Goal: Book appointment/travel/reservation

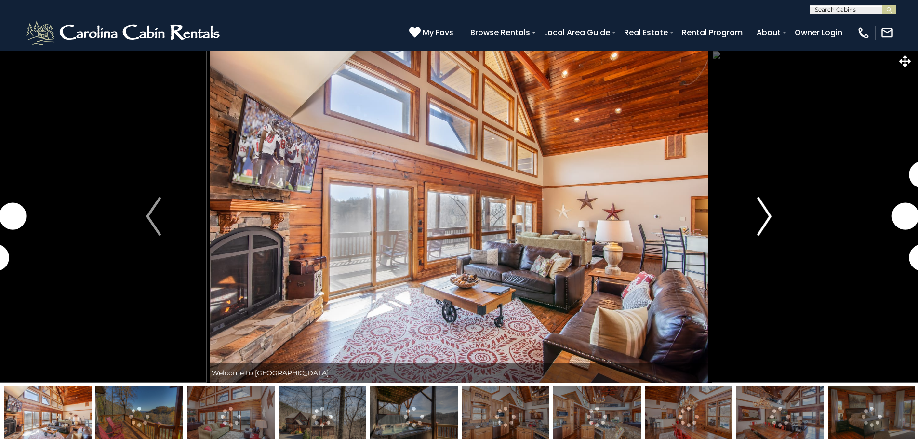
click at [765, 218] on img "Next" at bounding box center [764, 216] width 14 height 39
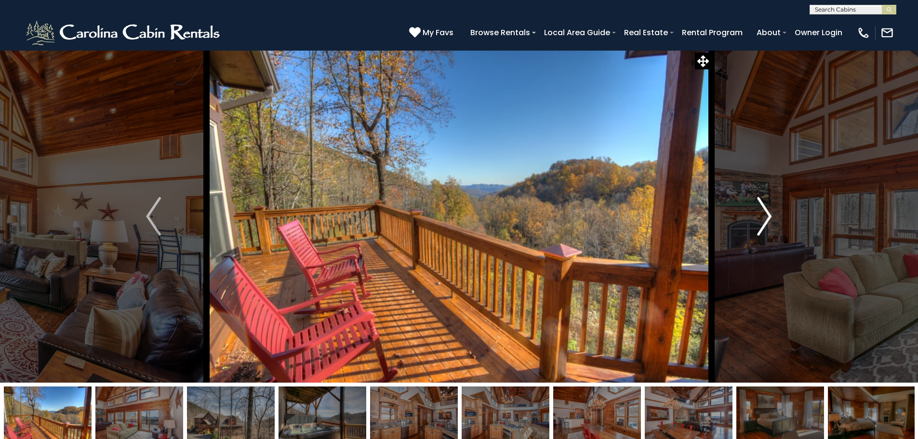
click at [765, 218] on img "Next" at bounding box center [764, 216] width 14 height 39
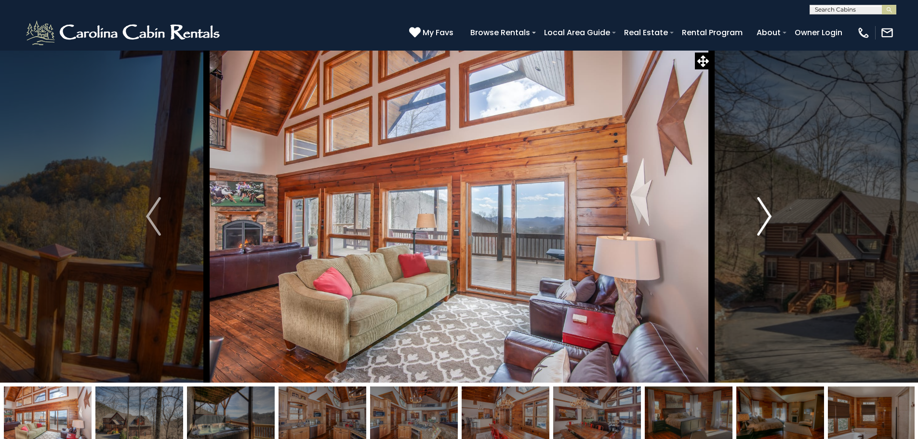
click at [765, 218] on img "Next" at bounding box center [764, 216] width 14 height 39
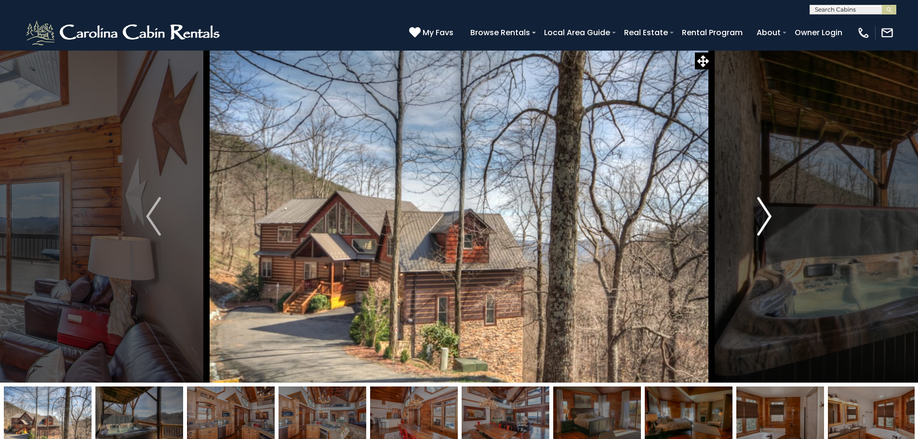
click at [765, 218] on img "Next" at bounding box center [764, 216] width 14 height 39
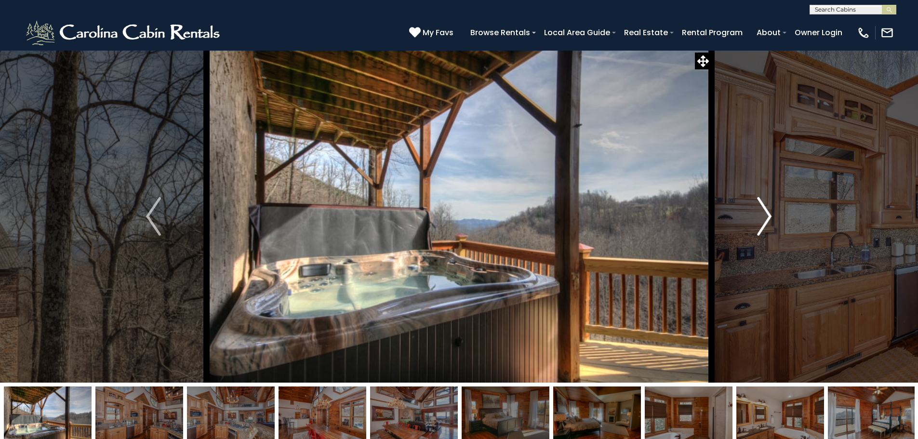
click at [765, 218] on img "Next" at bounding box center [764, 216] width 14 height 39
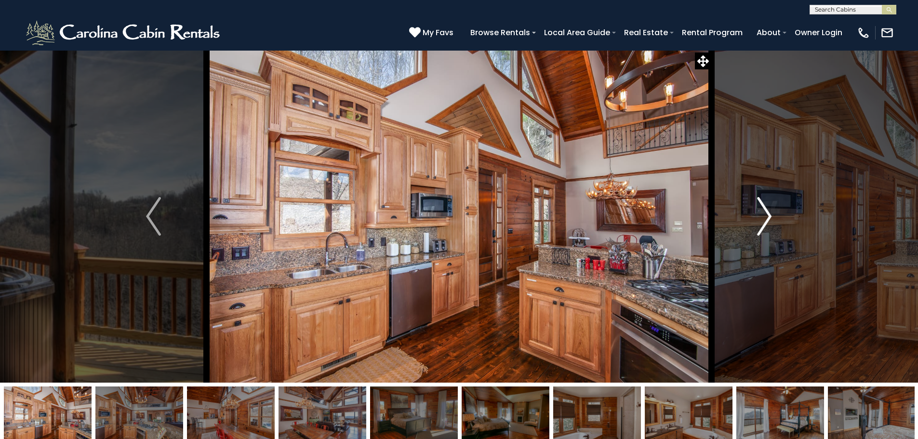
click at [765, 218] on img "Next" at bounding box center [764, 216] width 14 height 39
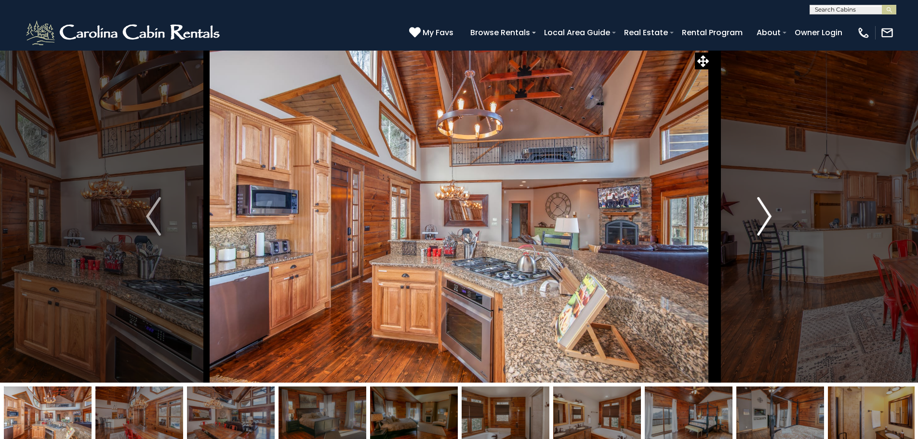
click at [765, 218] on img "Next" at bounding box center [764, 216] width 14 height 39
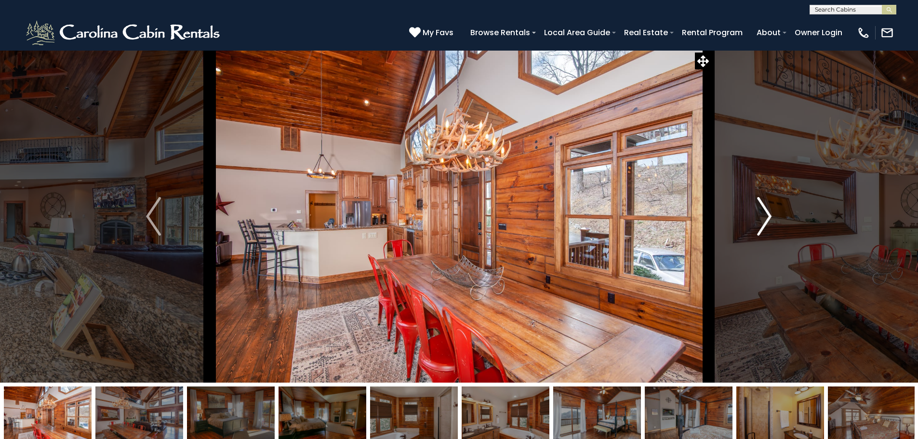
click at [765, 218] on img "Next" at bounding box center [764, 216] width 14 height 39
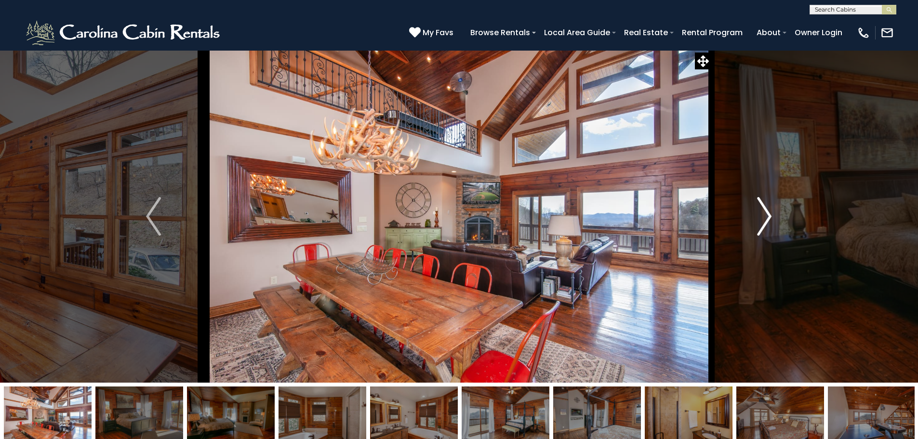
click at [765, 218] on img "Next" at bounding box center [764, 216] width 14 height 39
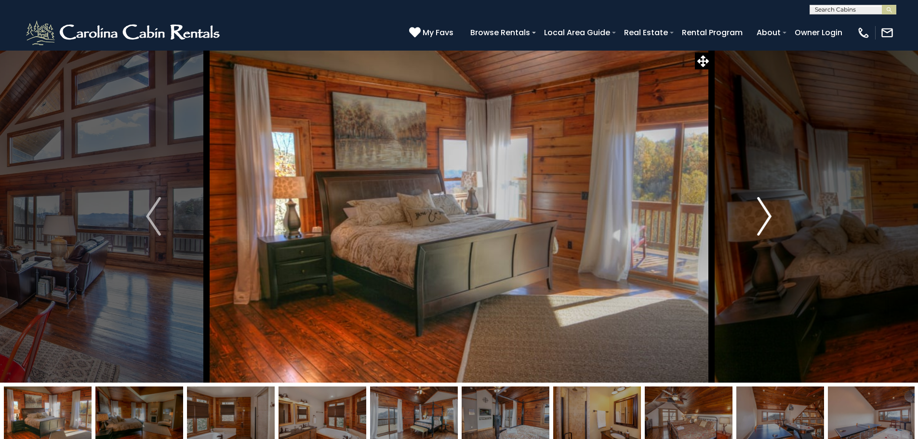
click at [765, 218] on img "Next" at bounding box center [764, 216] width 14 height 39
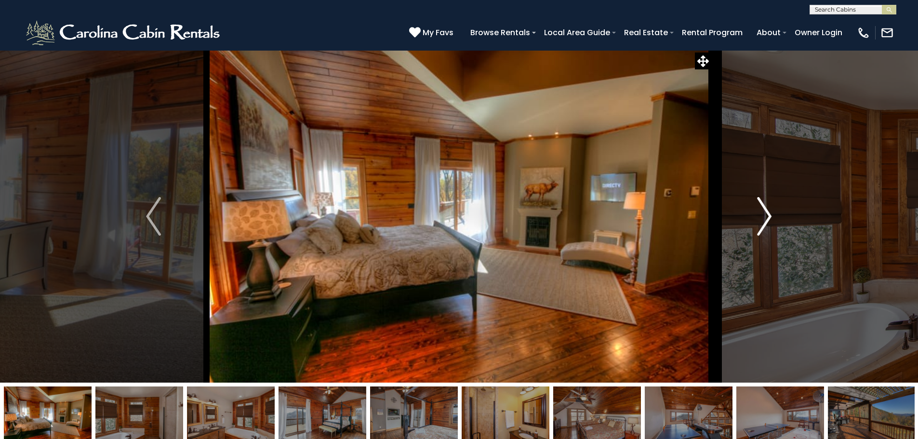
click at [765, 218] on img "Next" at bounding box center [764, 216] width 14 height 39
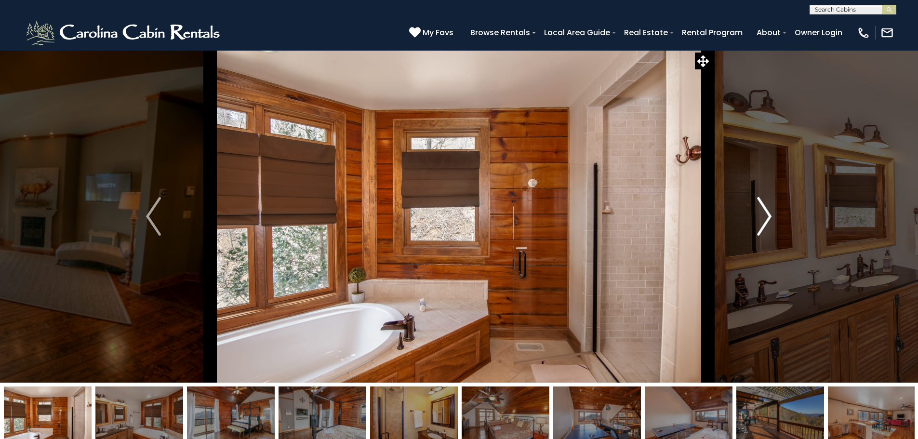
click at [765, 218] on img "Next" at bounding box center [764, 216] width 14 height 39
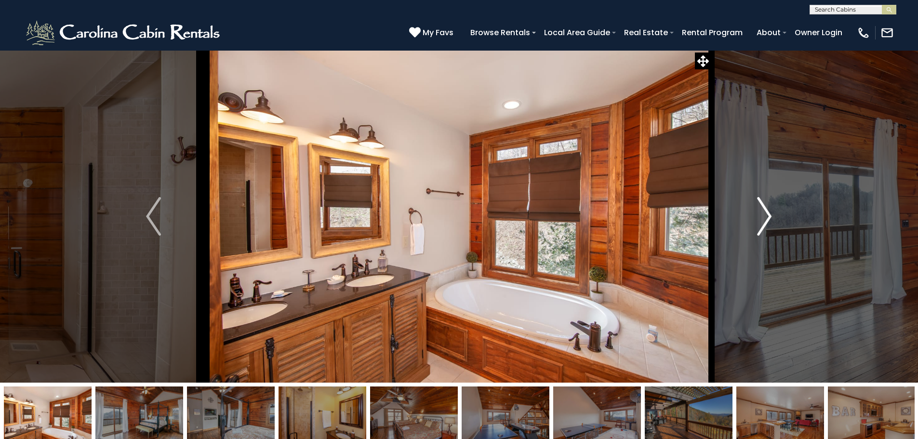
click at [765, 218] on img "Next" at bounding box center [764, 216] width 14 height 39
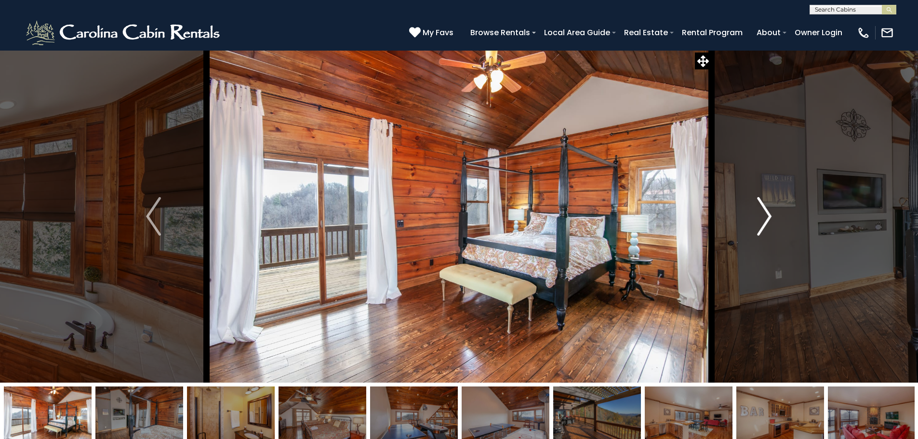
click at [765, 218] on img "Next" at bounding box center [764, 216] width 14 height 39
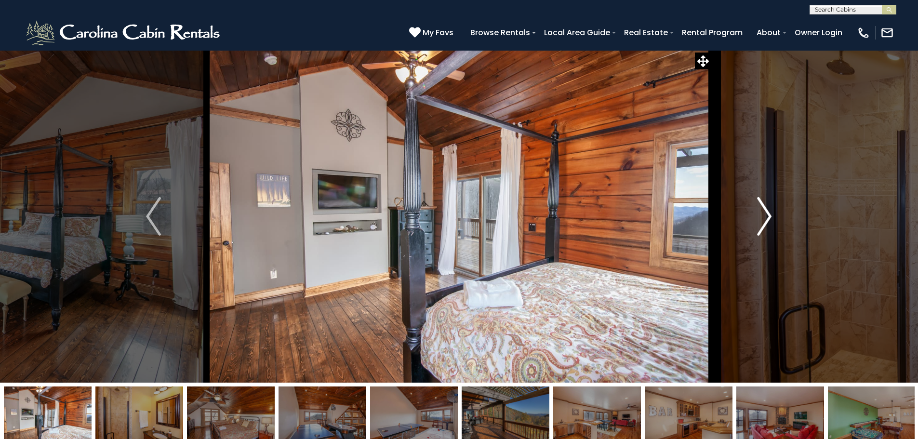
click at [765, 218] on img "Next" at bounding box center [764, 216] width 14 height 39
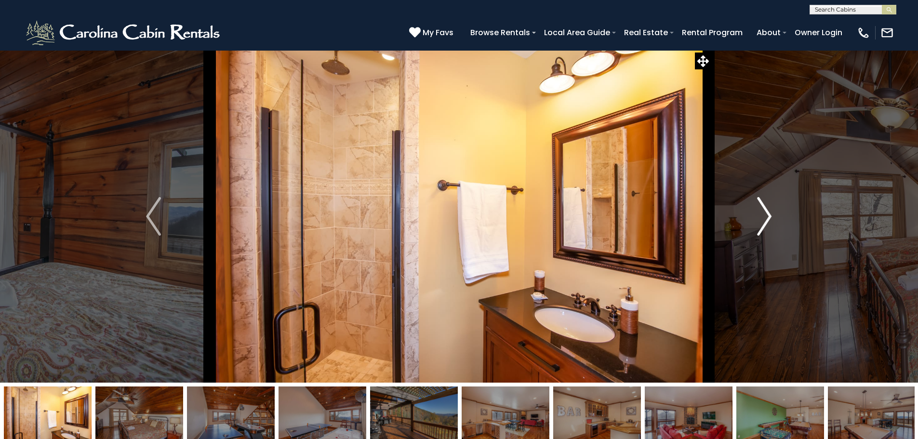
click at [765, 218] on img "Next" at bounding box center [764, 216] width 14 height 39
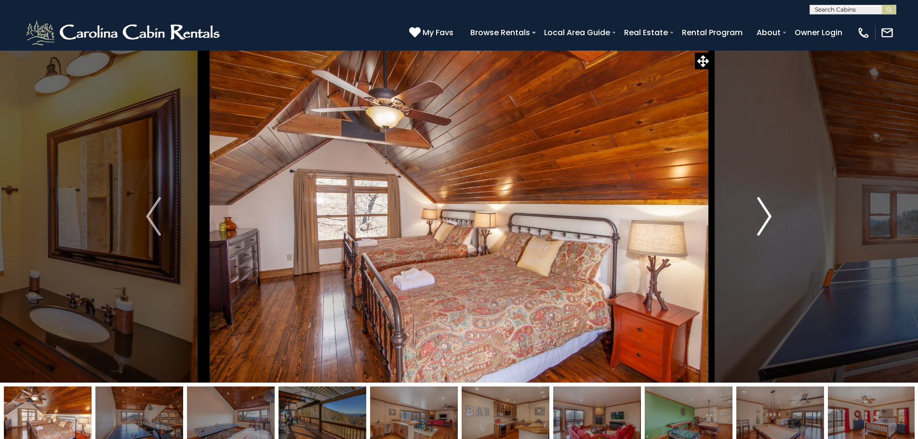
click at [765, 218] on img "Next" at bounding box center [764, 216] width 14 height 39
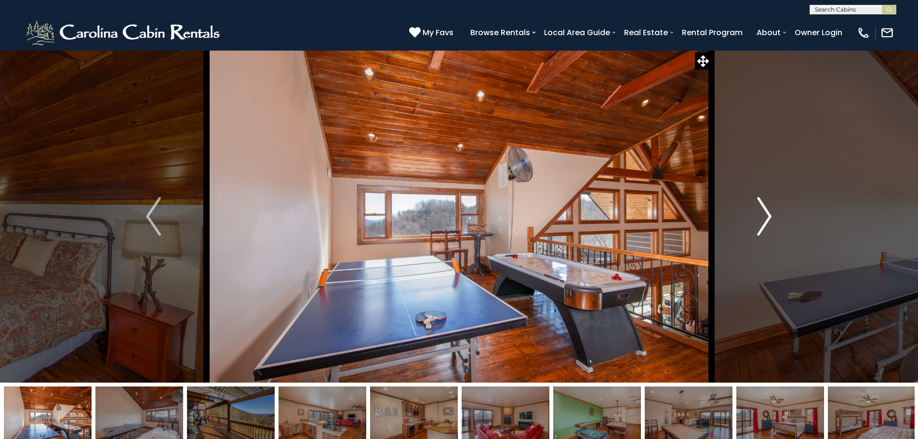
click at [765, 218] on img "Next" at bounding box center [764, 216] width 14 height 39
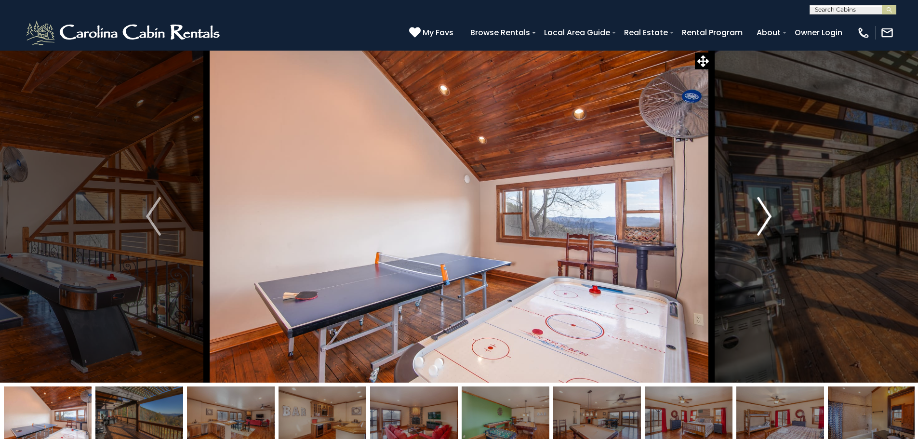
click at [765, 218] on img "Next" at bounding box center [764, 216] width 14 height 39
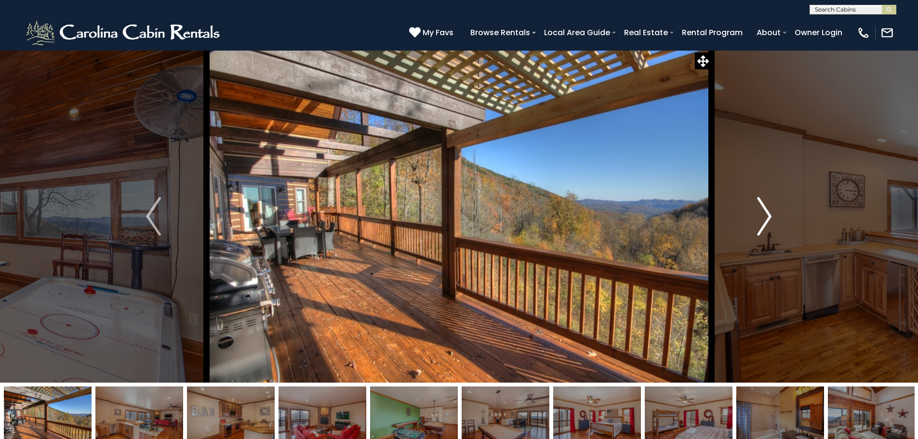
click at [765, 218] on img "Next" at bounding box center [764, 216] width 14 height 39
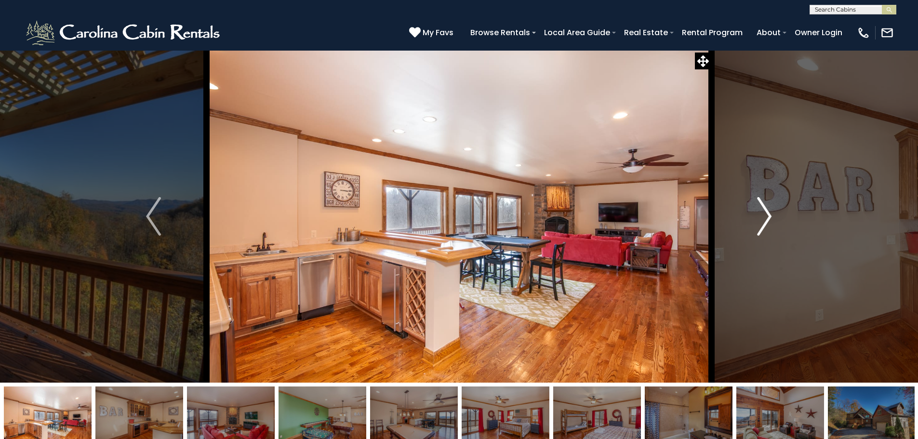
click at [765, 218] on img "Next" at bounding box center [764, 216] width 14 height 39
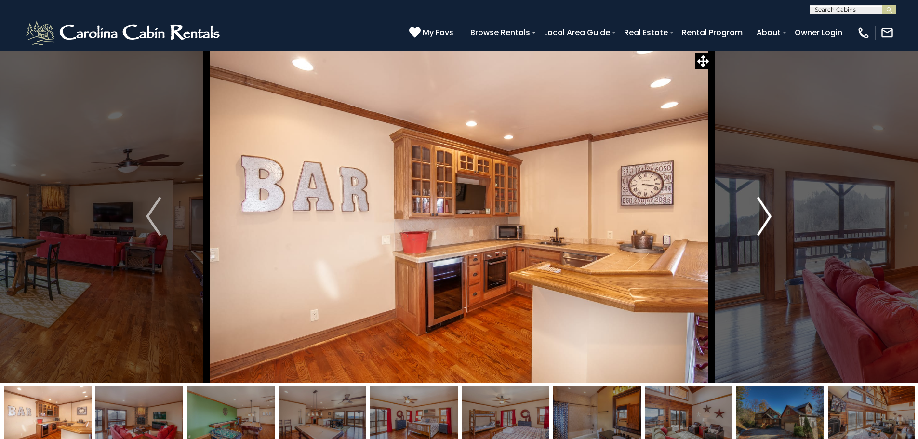
click at [765, 218] on img "Next" at bounding box center [764, 216] width 14 height 39
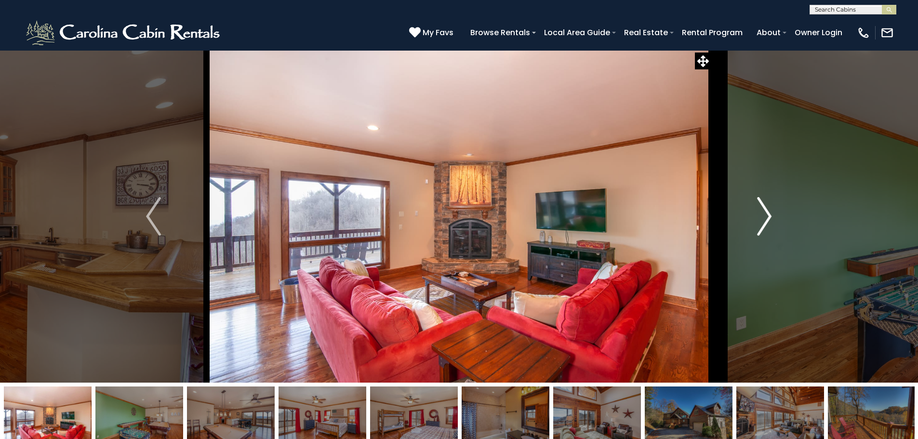
click at [768, 209] on img "Next" at bounding box center [764, 216] width 14 height 39
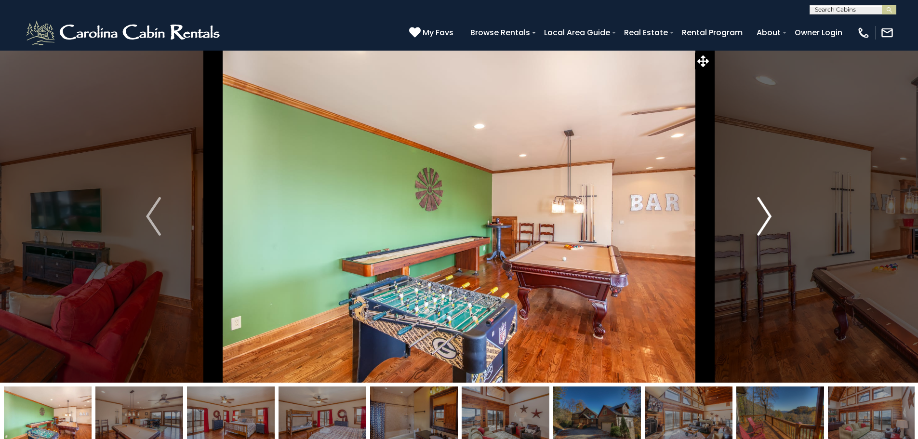
click at [768, 209] on img "Next" at bounding box center [764, 216] width 14 height 39
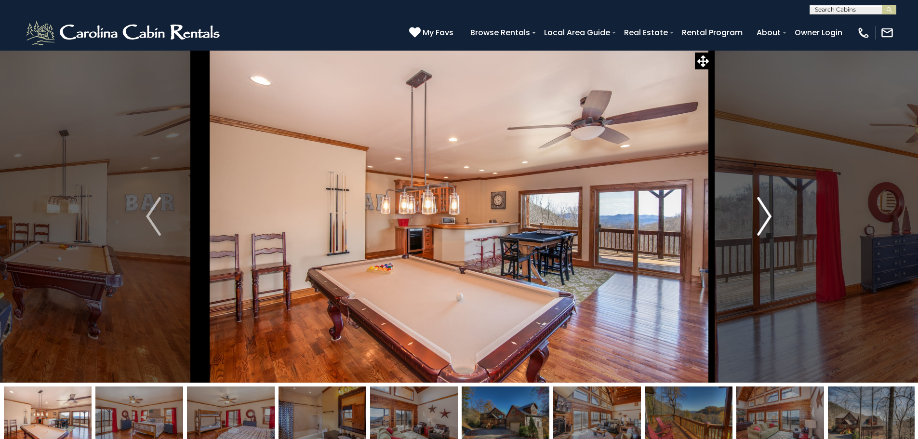
click at [768, 209] on img "Next" at bounding box center [764, 216] width 14 height 39
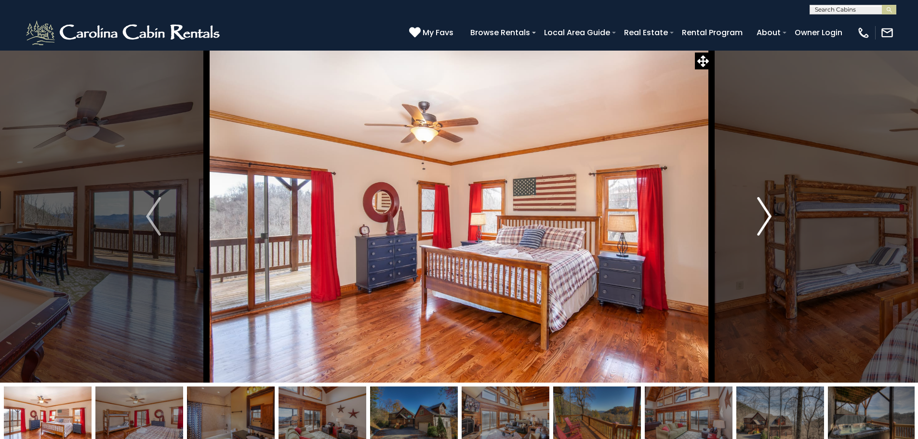
click at [768, 209] on img "Next" at bounding box center [764, 216] width 14 height 39
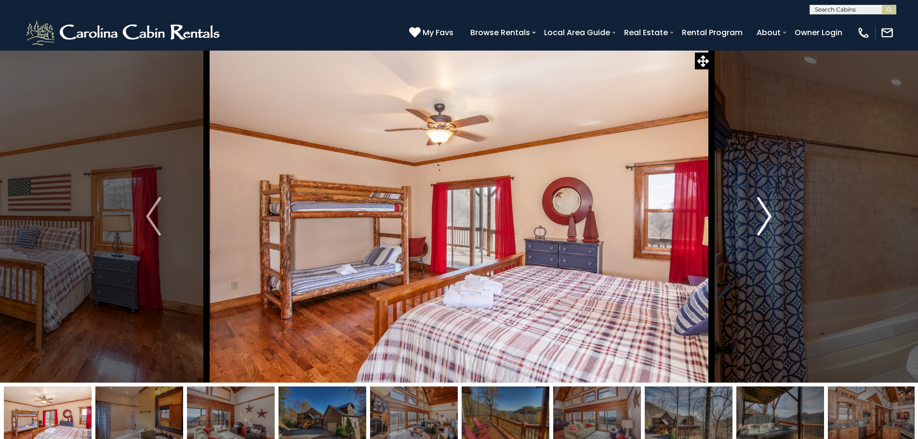
click at [768, 214] on img "Next" at bounding box center [764, 216] width 14 height 39
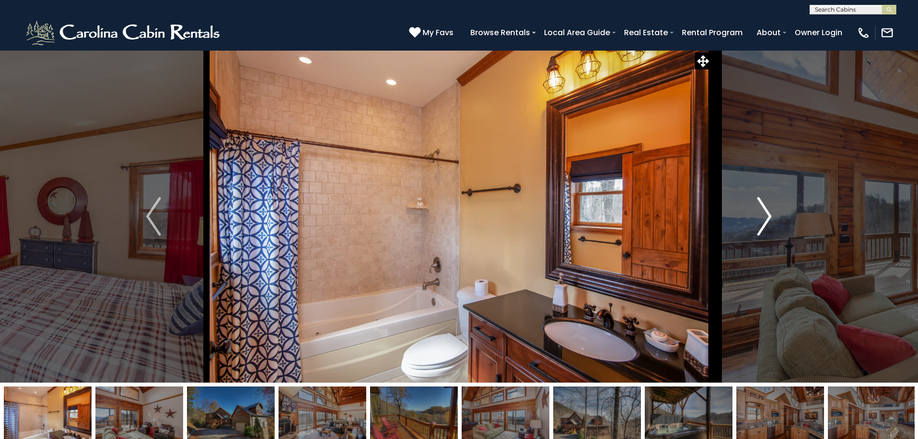
click at [768, 214] on img "Next" at bounding box center [764, 216] width 14 height 39
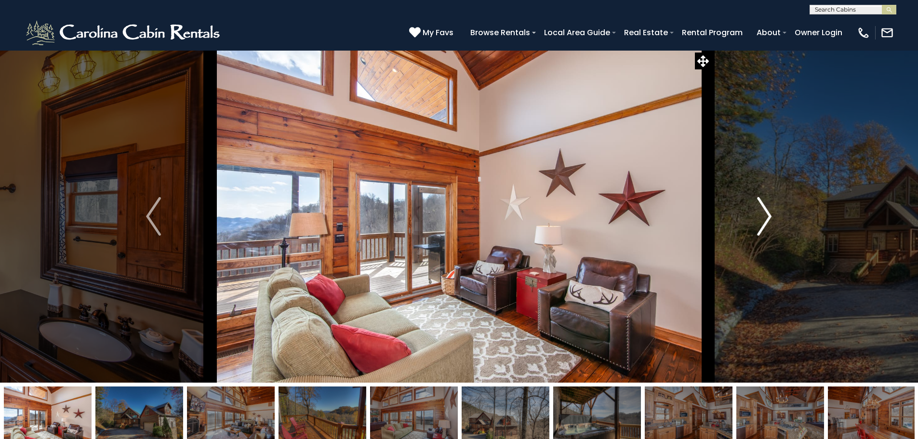
click at [768, 214] on img "Next" at bounding box center [764, 216] width 14 height 39
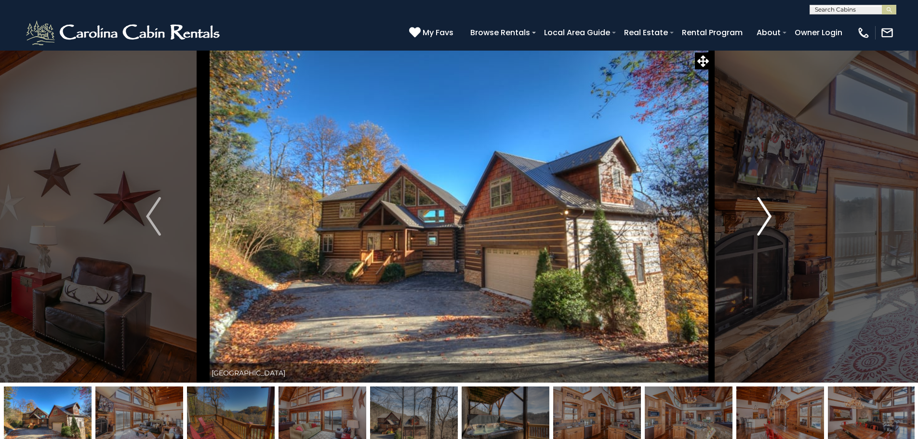
click at [768, 214] on img "Next" at bounding box center [764, 216] width 14 height 39
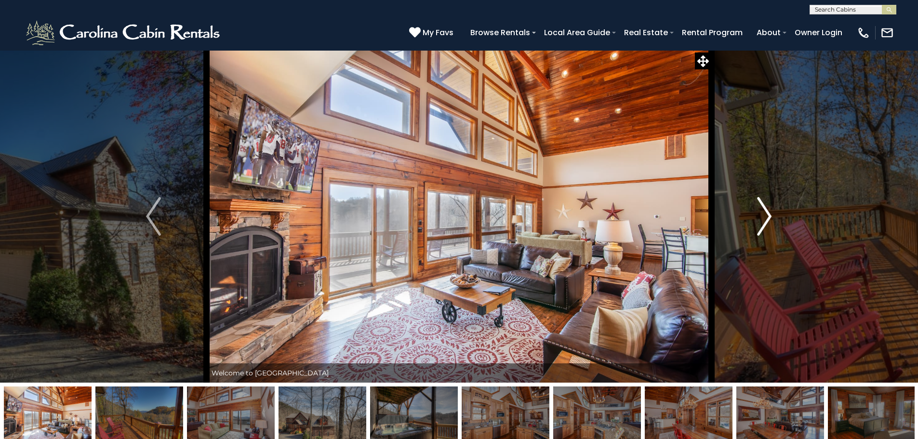
click at [768, 214] on img "Next" at bounding box center [764, 216] width 14 height 39
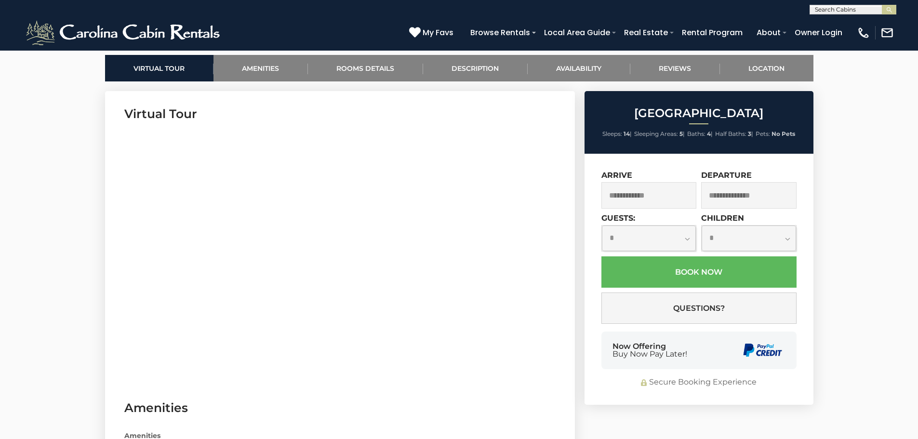
scroll to position [455, 0]
click at [648, 195] on input "text" at bounding box center [649, 195] width 95 height 27
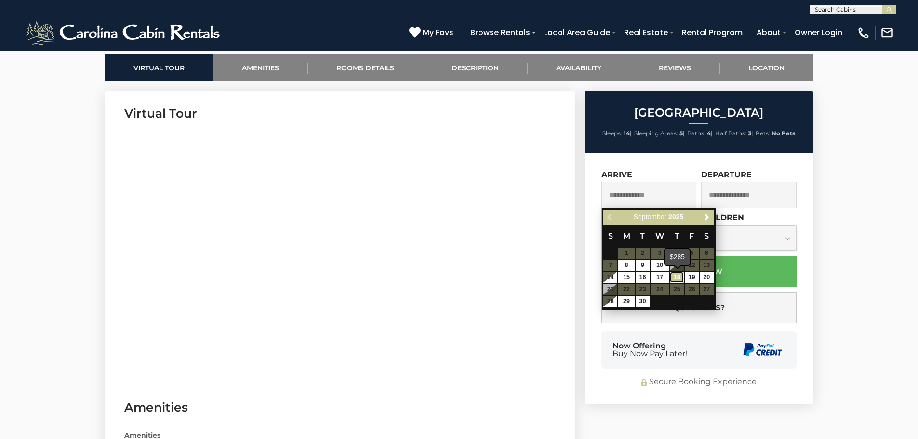
click at [678, 275] on link "18" at bounding box center [677, 277] width 14 height 11
type input "**********"
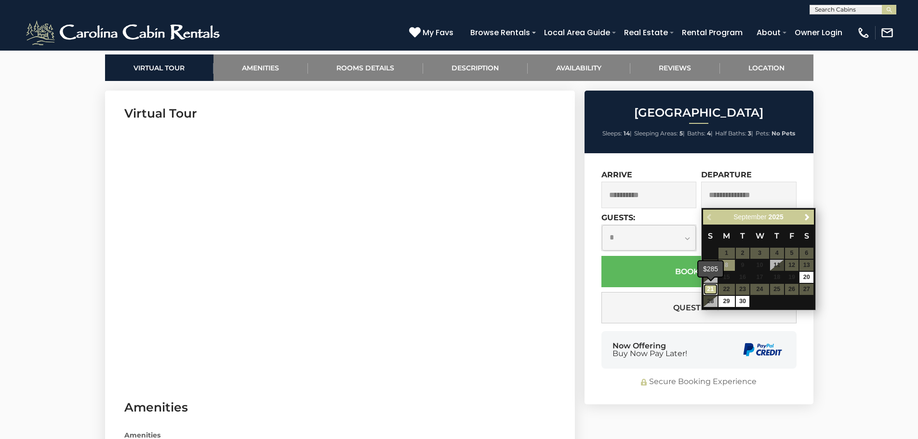
click at [706, 290] on link "21" at bounding box center [711, 289] width 14 height 11
type input "**********"
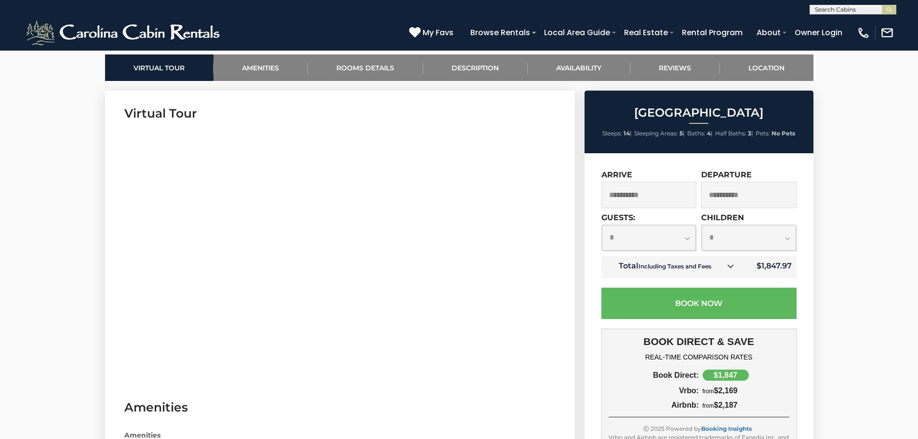
click at [636, 200] on input "**********" at bounding box center [649, 195] width 95 height 27
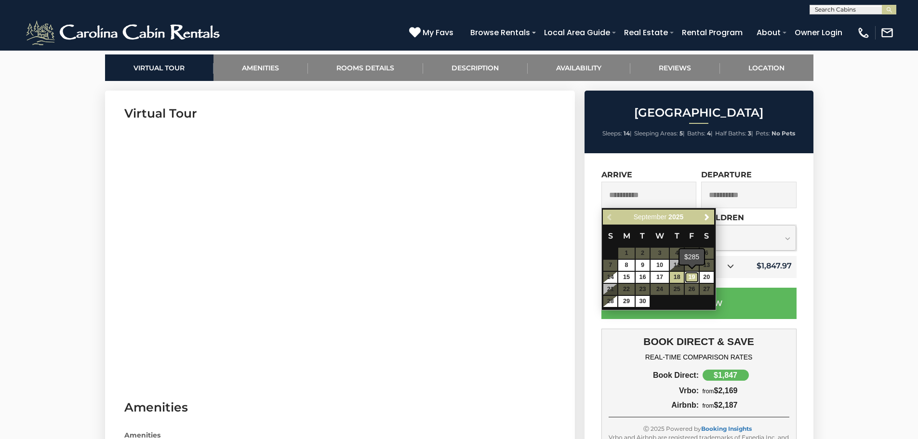
click at [689, 277] on link "19" at bounding box center [692, 277] width 14 height 11
type input "**********"
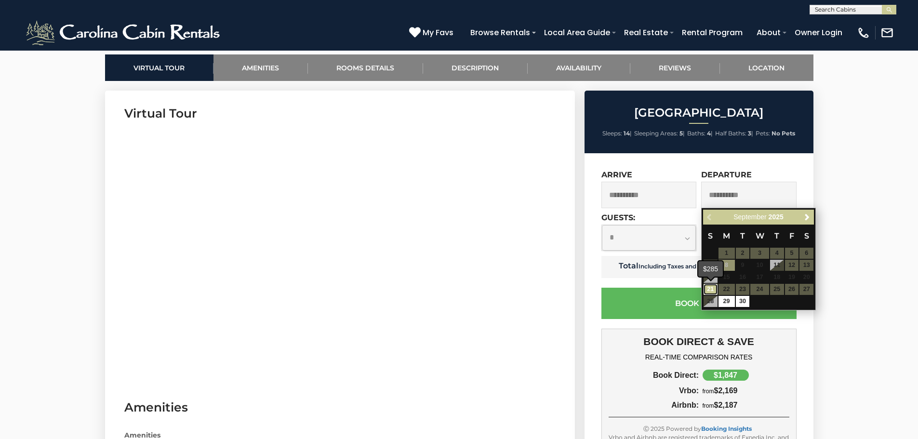
click at [716, 290] on link "21" at bounding box center [711, 289] width 14 height 11
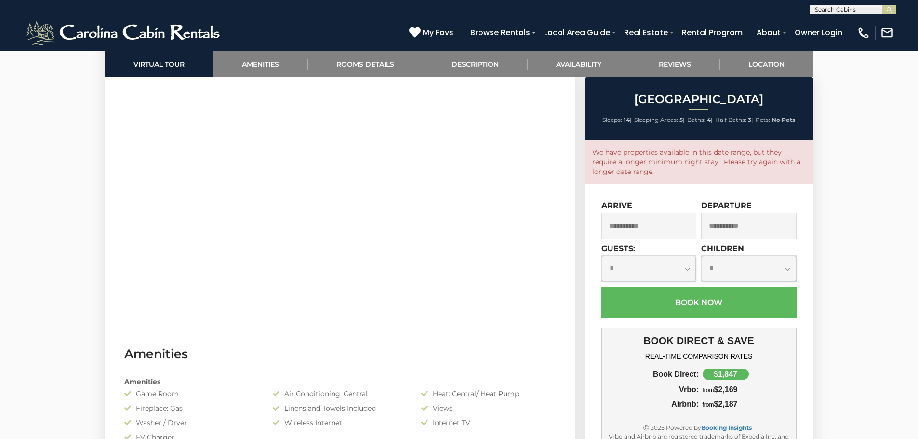
scroll to position [504, 0]
click at [653, 232] on input "**********" at bounding box center [649, 226] width 95 height 27
click at [701, 190] on div "**********" at bounding box center [699, 380] width 229 height 393
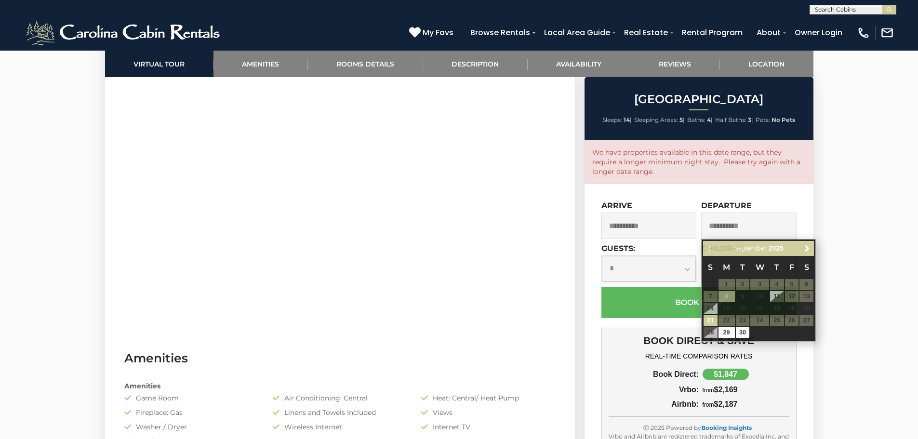
click at [626, 355] on h4 "REAL-TIME COMPARISON RATES" at bounding box center [699, 356] width 181 height 8
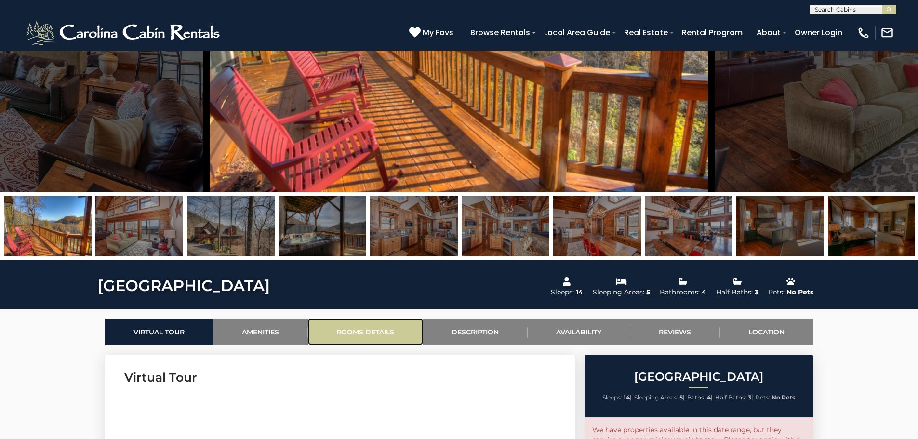
click at [375, 334] on link "Rooms Details" at bounding box center [365, 332] width 115 height 27
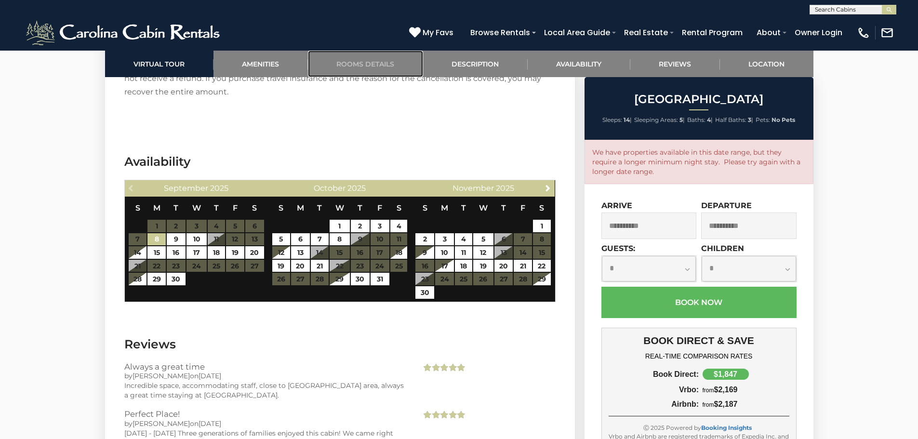
scroll to position [2446, 0]
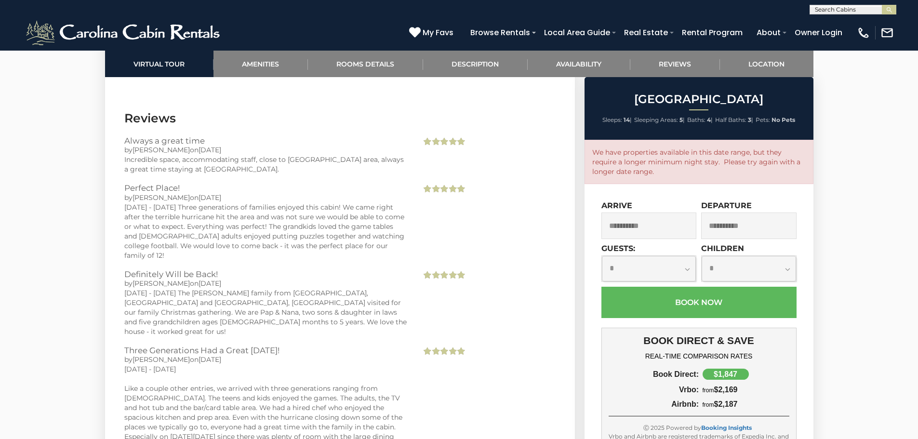
scroll to position [2672, 0]
click at [370, 70] on link "Rooms Details" at bounding box center [365, 64] width 115 height 27
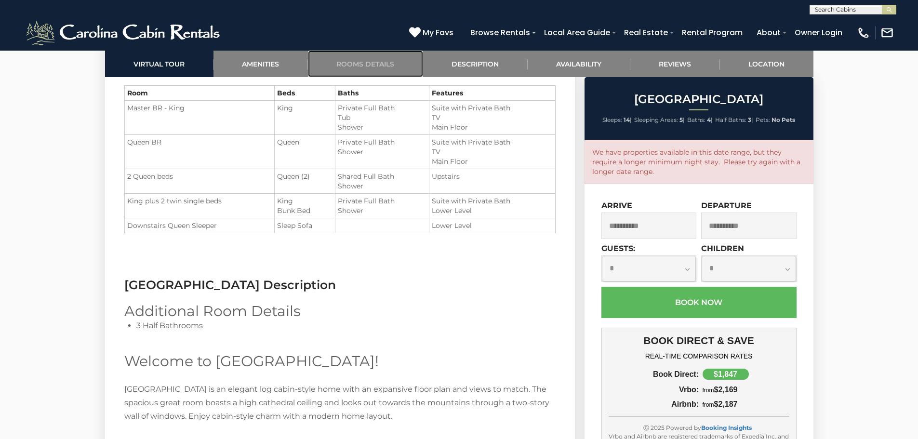
scroll to position [1179, 0]
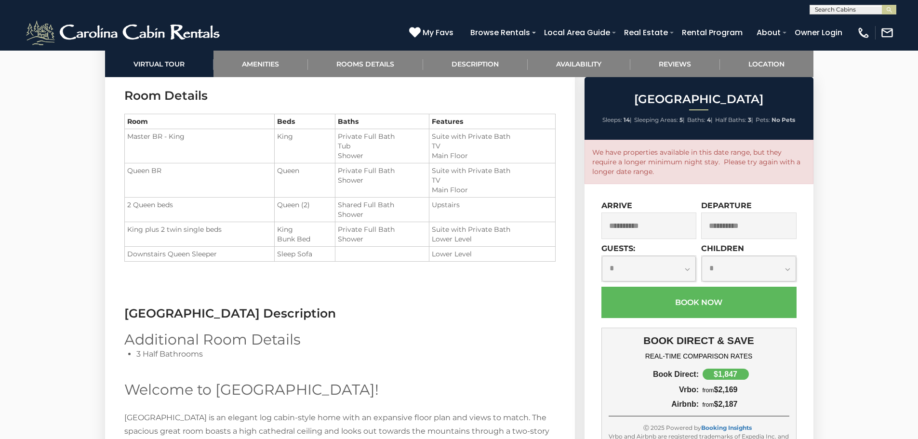
click at [291, 139] on span "King" at bounding box center [285, 136] width 16 height 9
click at [299, 176] on td "Queen" at bounding box center [305, 180] width 61 height 34
click at [302, 214] on td "Queen (2)" at bounding box center [305, 210] width 61 height 25
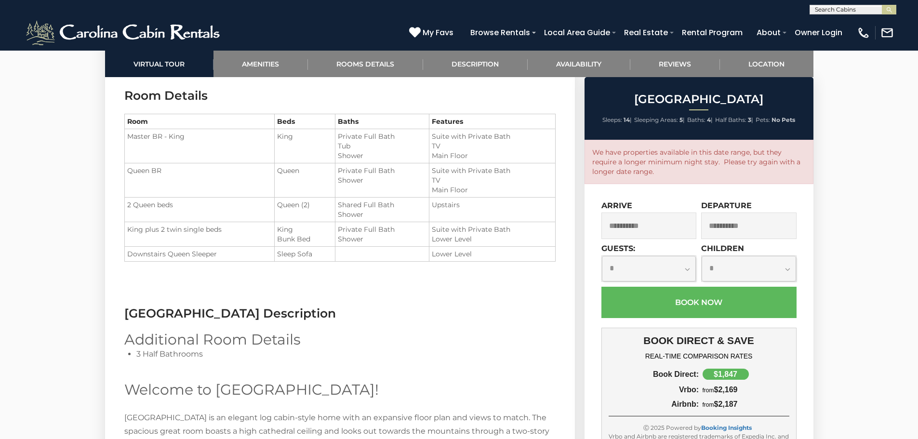
click at [302, 214] on td "Queen (2)" at bounding box center [305, 210] width 61 height 25
click at [301, 238] on li "Bunk Bed" at bounding box center [304, 239] width 55 height 10
click at [302, 248] on td "Sleep Sofa" at bounding box center [305, 254] width 61 height 15
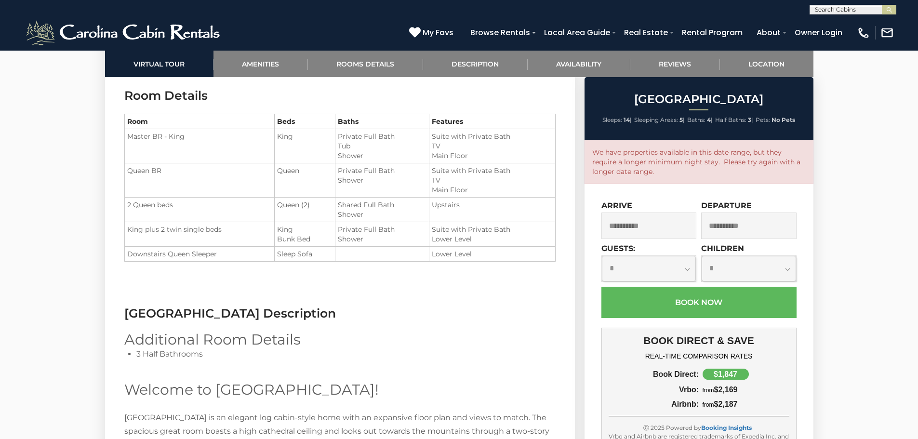
click at [302, 248] on td "Sleep Sofa" at bounding box center [305, 254] width 61 height 15
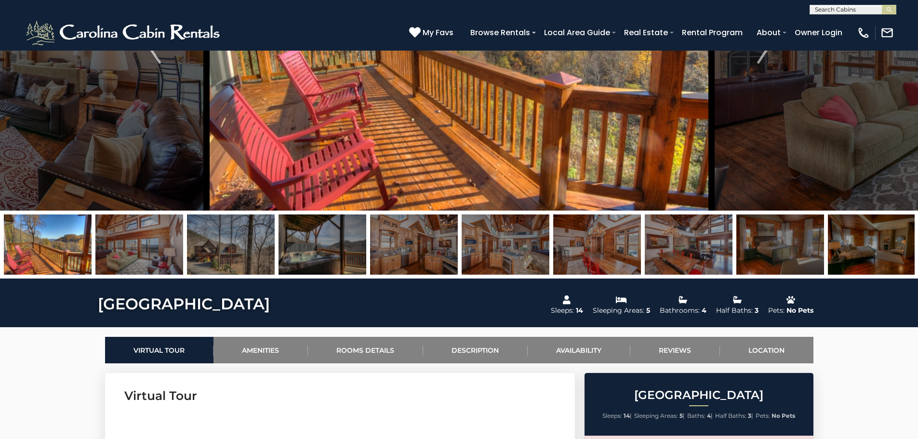
scroll to position [172, 0]
